Goal: Task Accomplishment & Management: Use online tool/utility

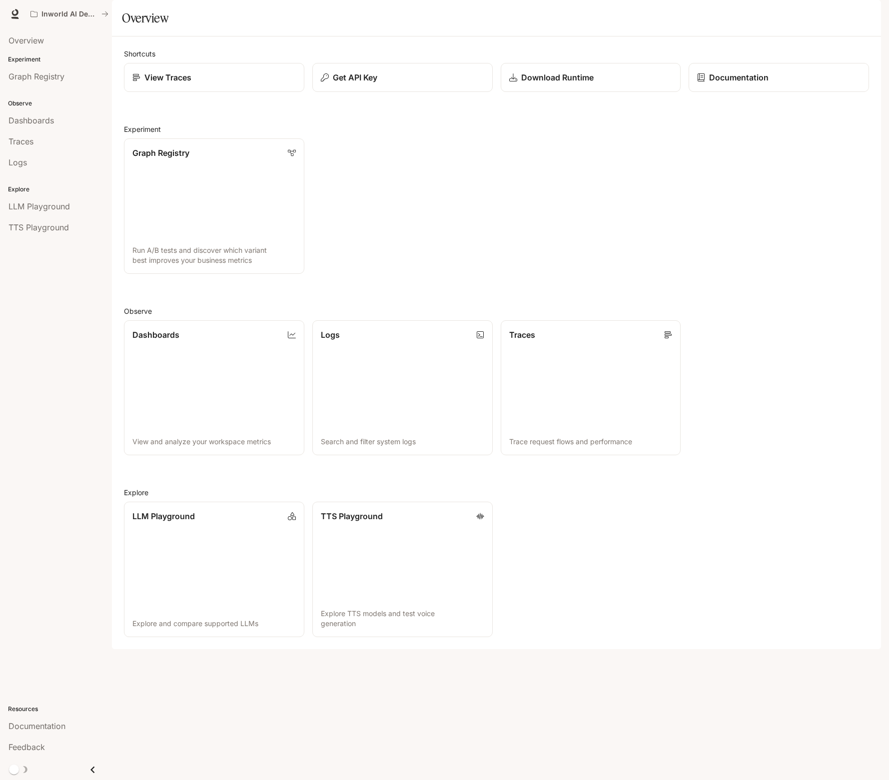
drag, startPoint x: 484, startPoint y: 232, endPoint x: 308, endPoint y: 143, distance: 196.8
click at [484, 232] on div "Graph Registry Run A/B tests and discover which variant best improves your busi…" at bounding box center [492, 201] width 753 height 143
click at [380, 83] on div "Get API Key" at bounding box center [402, 77] width 165 height 12
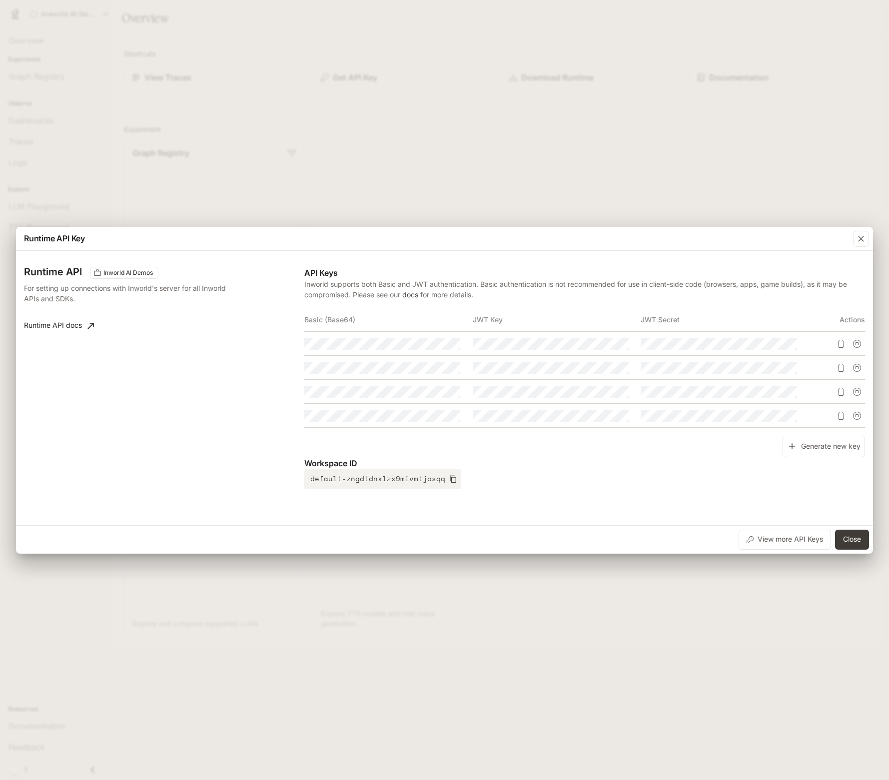
click at [572, 452] on div "Generate new key" at bounding box center [584, 446] width 561 height 21
click at [436, 344] on icon "button" at bounding box center [434, 344] width 8 height 8
click at [603, 354] on tr at bounding box center [584, 344] width 561 height 24
click at [434, 368] on icon "button" at bounding box center [434, 368] width 8 height 8
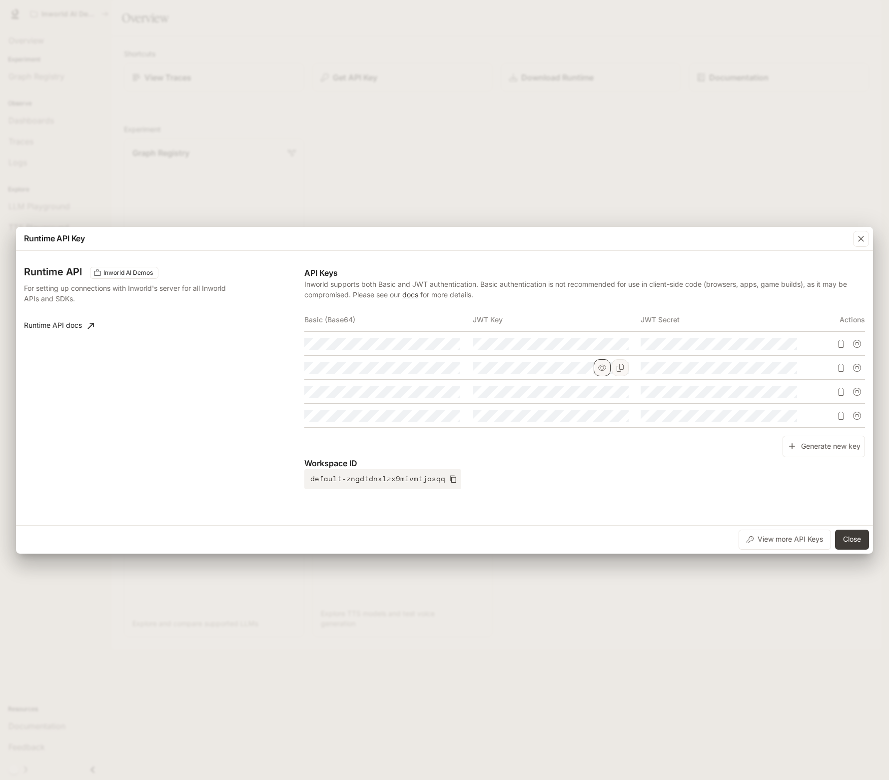
click at [594, 369] on tr at bounding box center [584, 368] width 561 height 24
click at [434, 394] on icon "button" at bounding box center [434, 391] width 8 height 6
click at [608, 397] on tr at bounding box center [584, 392] width 561 height 24
click at [430, 417] on icon "button" at bounding box center [434, 416] width 8 height 8
click at [593, 419] on tr at bounding box center [584, 416] width 561 height 24
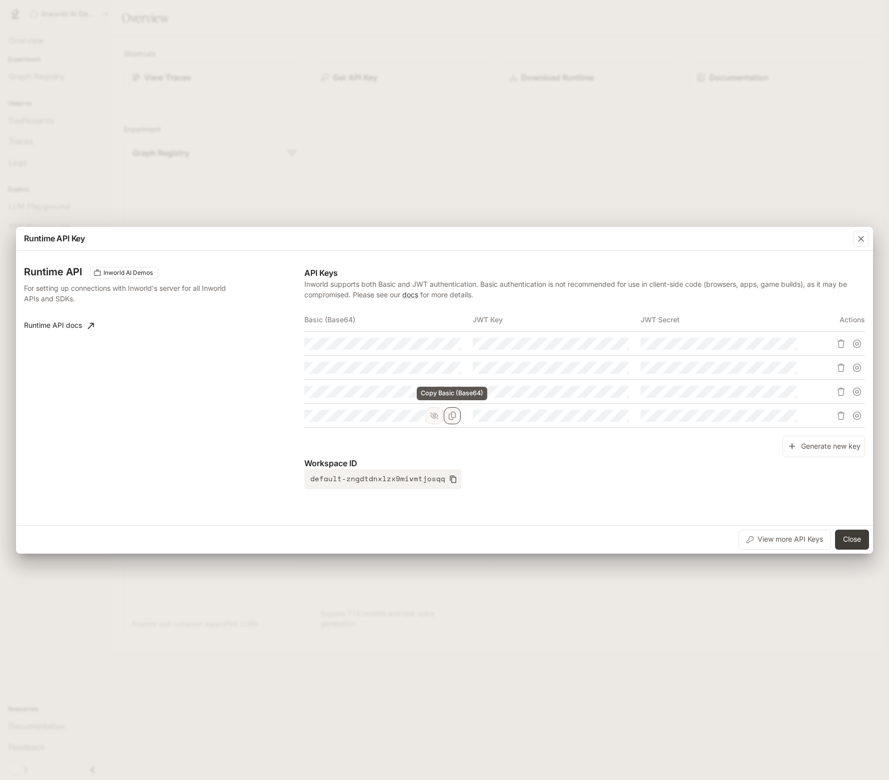
click at [450, 418] on icon "Copy Basic (Base64)" at bounding box center [452, 416] width 8 height 8
click at [815, 445] on button "Generate new key" at bounding box center [824, 446] width 82 height 21
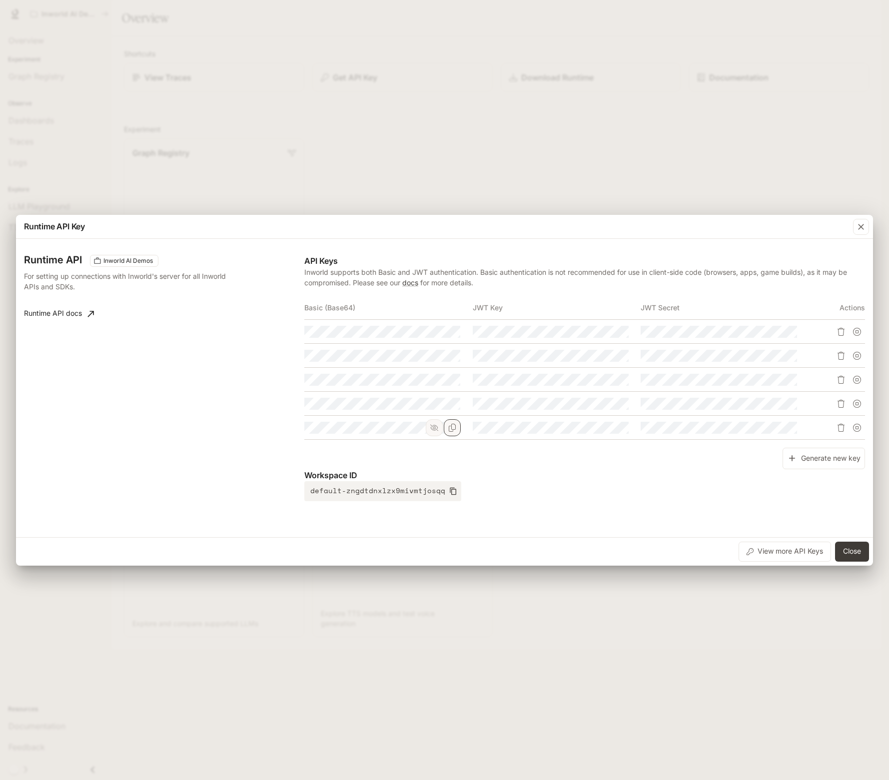
click at [603, 491] on div "Workspace ID default-zngdtdnxlzx9mivmtjosqq" at bounding box center [584, 485] width 561 height 32
click at [453, 331] on icon "Copy Basic (Base64)" at bounding box center [452, 332] width 8 height 8
